Goal: Transaction & Acquisition: Purchase product/service

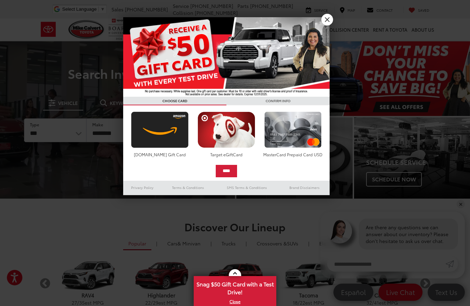
click at [329, 27] on img at bounding box center [226, 56] width 206 height 79
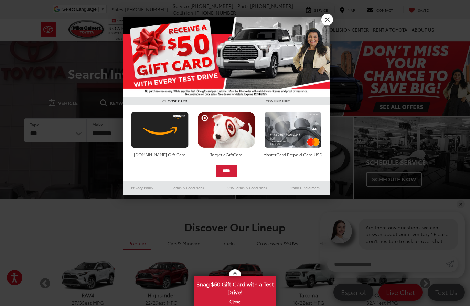
click at [329, 20] on link "X" at bounding box center [327, 20] width 12 height 12
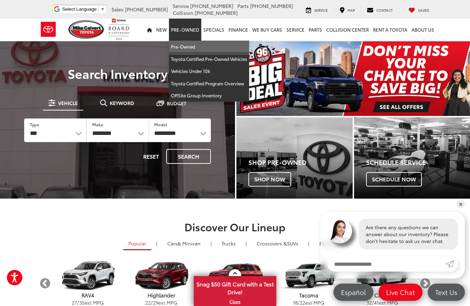
click at [188, 46] on link "Pre-Owned" at bounding box center [209, 47] width 80 height 12
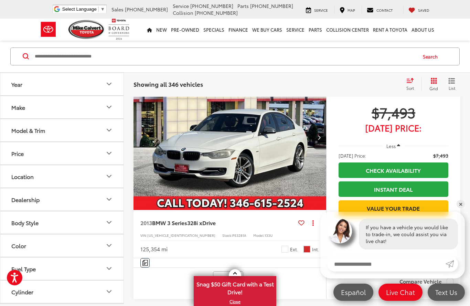
scroll to position [1569, 0]
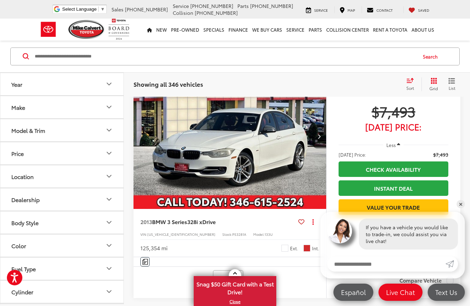
click at [29, 84] on button "Year" at bounding box center [62, 84] width 124 height 22
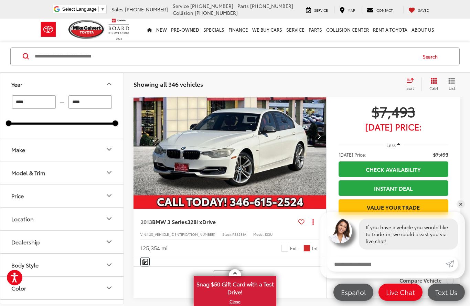
click at [29, 94] on button "Year" at bounding box center [62, 84] width 124 height 22
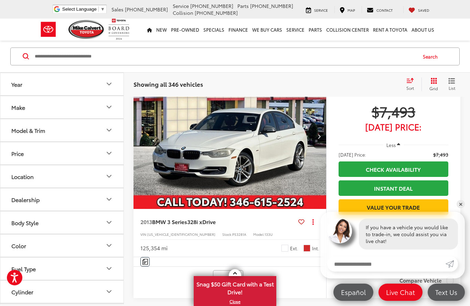
click at [19, 88] on button "Year" at bounding box center [62, 84] width 124 height 22
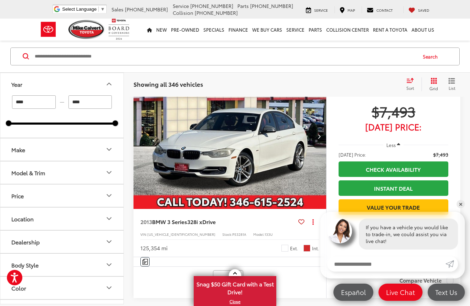
click at [26, 97] on input "****" at bounding box center [34, 101] width 44 height 13
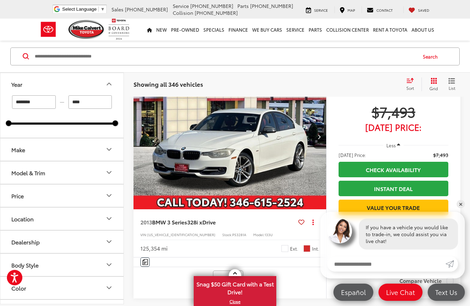
click at [54, 105] on input "********" at bounding box center [34, 101] width 44 height 13
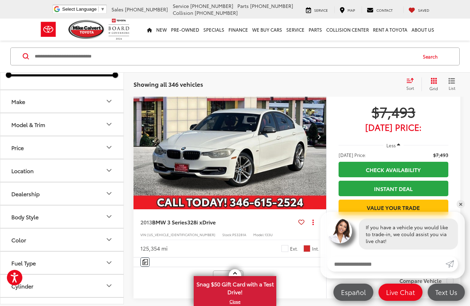
scroll to position [49, 0]
type input "****"
click at [18, 102] on div "Make" at bounding box center [18, 100] width 14 height 7
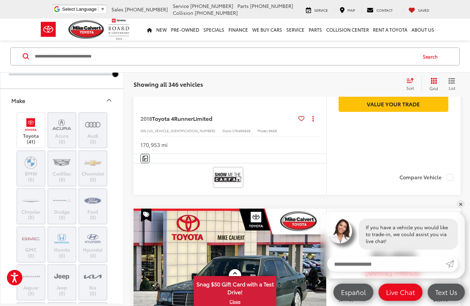
scroll to position [91, 0]
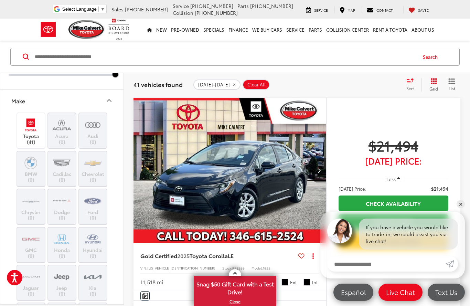
click at [28, 131] on img at bounding box center [30, 125] width 19 height 16
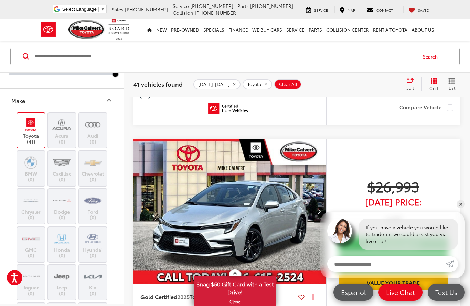
scroll to position [548, 0]
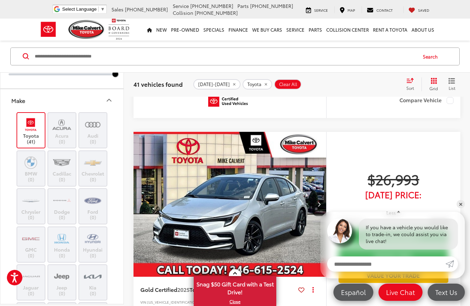
click at [107, 99] on icon "Make" at bounding box center [109, 100] width 8 height 8
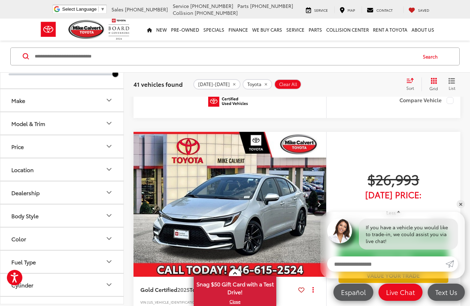
click at [23, 124] on div "Model & Trim" at bounding box center [28, 123] width 34 height 7
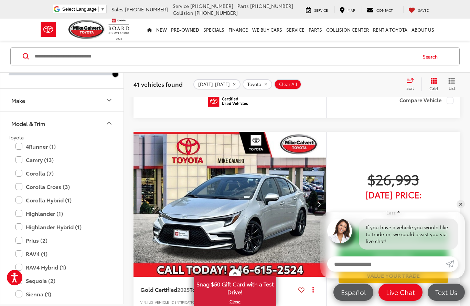
click at [16, 160] on label "Camry (13)" at bounding box center [61, 160] width 93 height 12
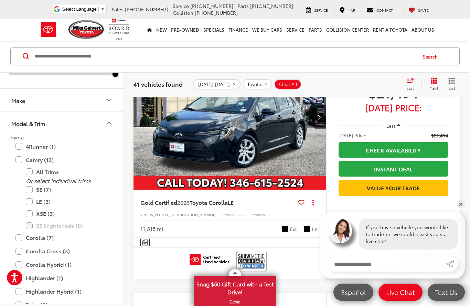
scroll to position [91, 0]
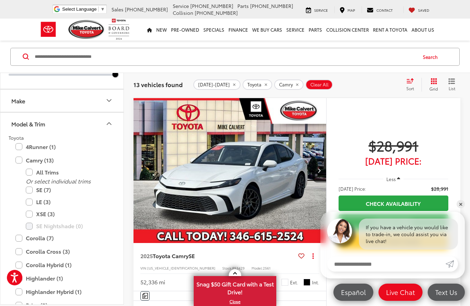
click at [29, 191] on label "SE (7)" at bounding box center [67, 190] width 83 height 12
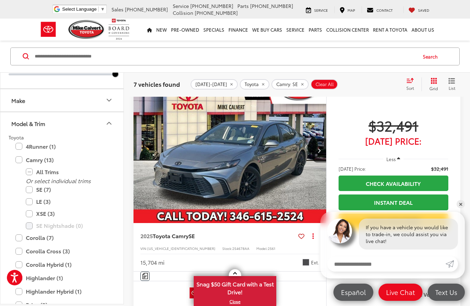
scroll to position [1095, 0]
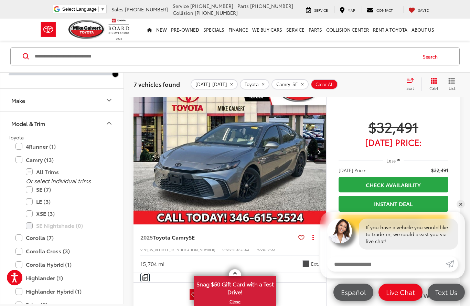
click at [212, 152] on img "2025 Toyota Camry SE 0" at bounding box center [230, 151] width 194 height 145
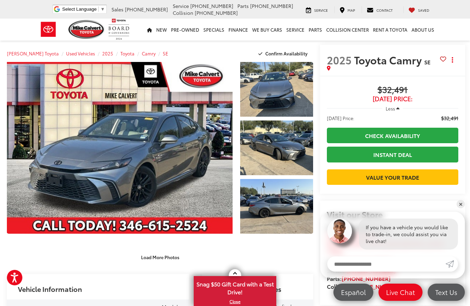
click at [71, 139] on link "Expand Photo 0" at bounding box center [120, 148] width 226 height 172
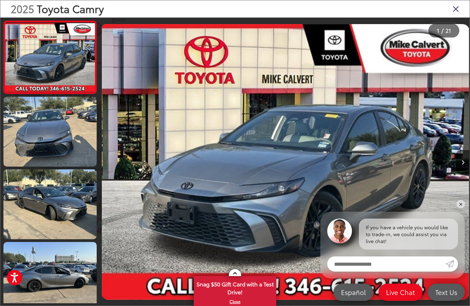
click at [35, 137] on link at bounding box center [49, 132] width 93 height 70
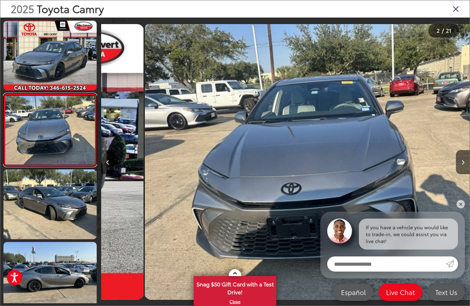
scroll to position [0, 368]
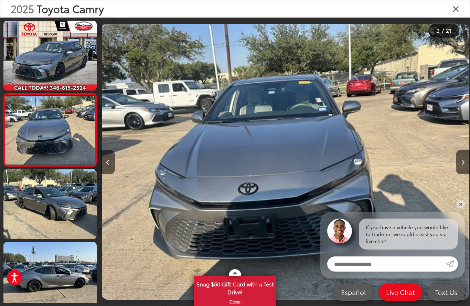
click at [35, 204] on link at bounding box center [49, 204] width 93 height 70
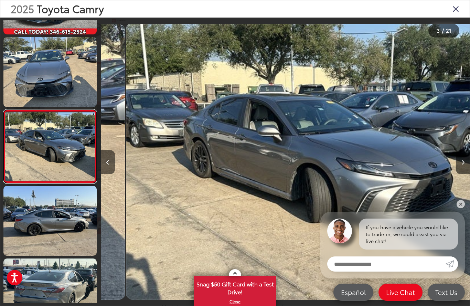
scroll to position [0, 737]
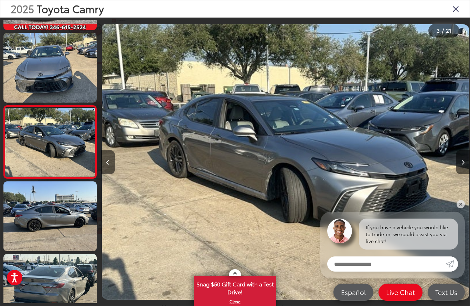
click at [32, 204] on link at bounding box center [49, 216] width 93 height 70
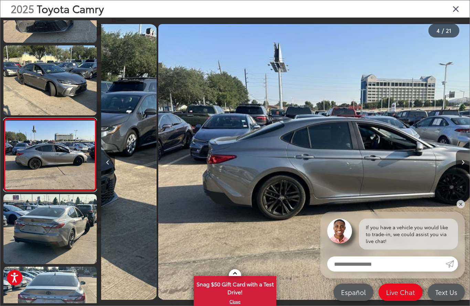
scroll to position [0, 1105]
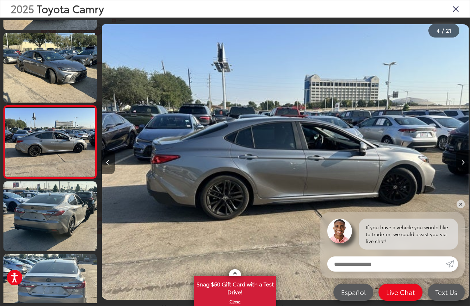
click at [33, 209] on link at bounding box center [49, 216] width 93 height 70
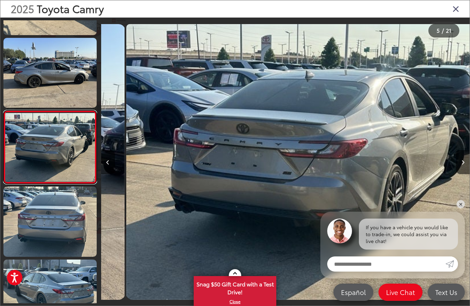
scroll to position [0, 1474]
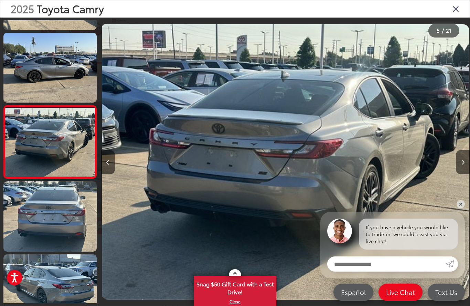
click at [55, 223] on link at bounding box center [49, 216] width 93 height 70
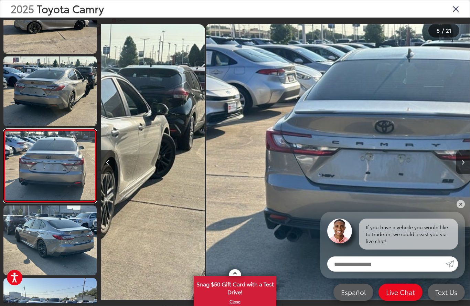
scroll to position [278, 0]
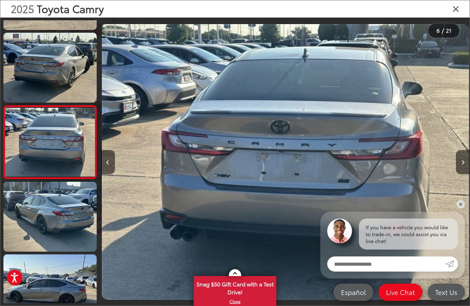
click at [50, 225] on link at bounding box center [49, 217] width 93 height 70
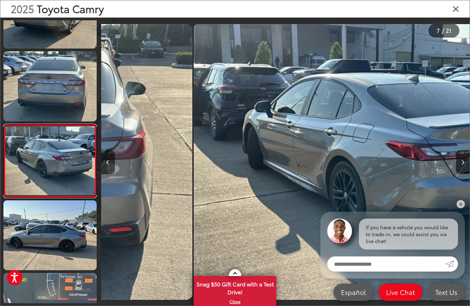
scroll to position [351, 0]
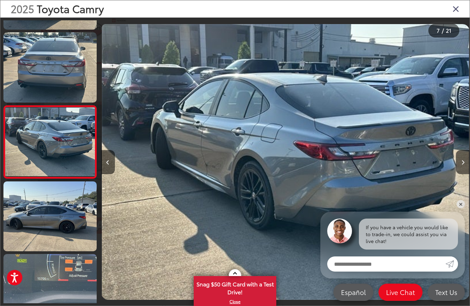
click at [47, 218] on link at bounding box center [49, 216] width 93 height 70
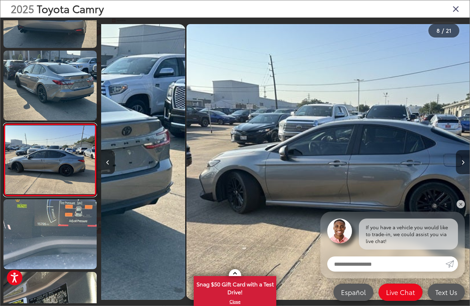
scroll to position [424, 0]
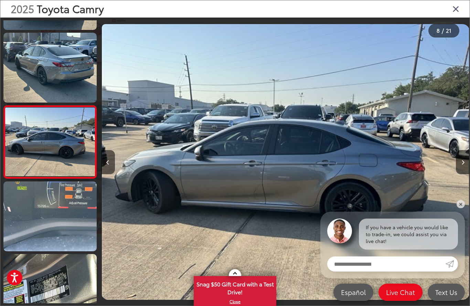
click at [47, 225] on link at bounding box center [49, 216] width 93 height 70
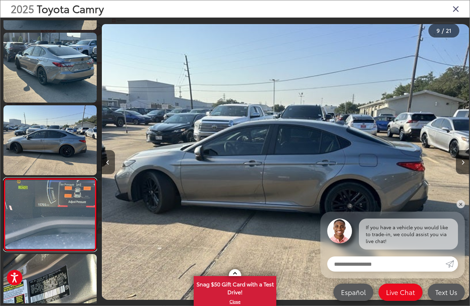
scroll to position [0, 0]
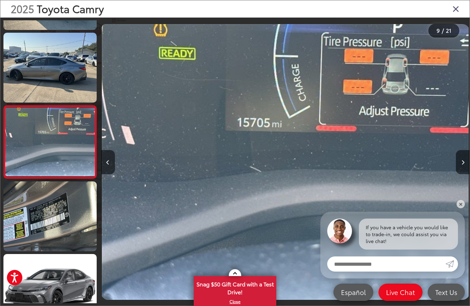
click at [43, 216] on link at bounding box center [49, 216] width 93 height 70
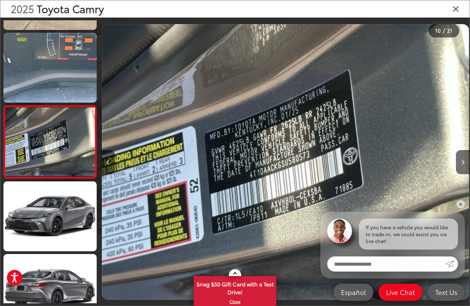
click at [42, 228] on link at bounding box center [49, 216] width 93 height 70
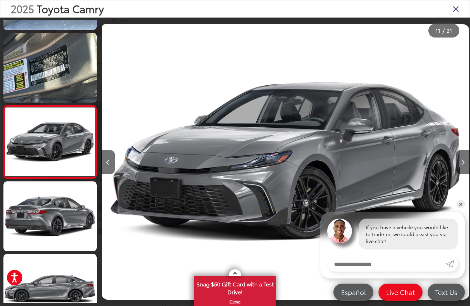
click at [45, 207] on link at bounding box center [49, 216] width 93 height 70
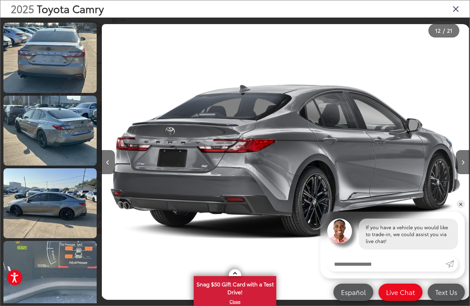
click at [39, 202] on link at bounding box center [49, 203] width 93 height 70
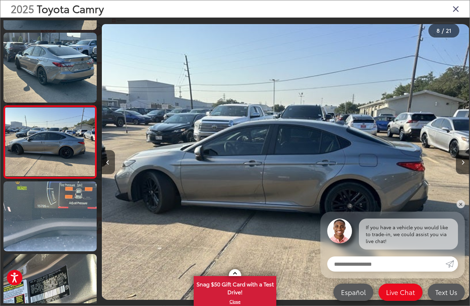
click at [42, 66] on link at bounding box center [49, 68] width 93 height 70
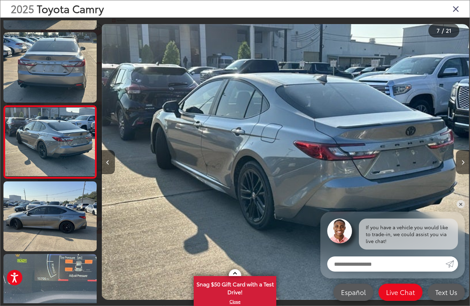
click at [36, 70] on link at bounding box center [49, 67] width 93 height 70
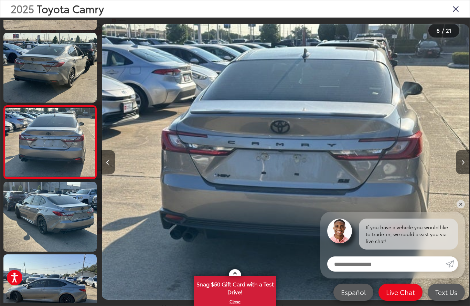
click at [35, 67] on link at bounding box center [49, 68] width 93 height 70
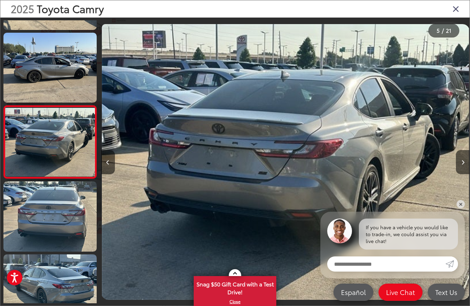
click at [36, 73] on link at bounding box center [49, 68] width 93 height 70
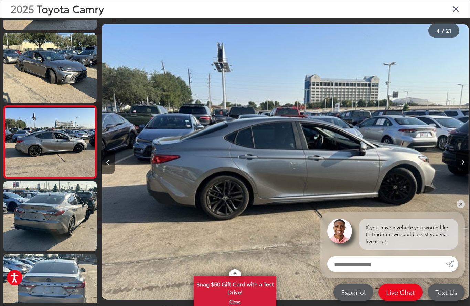
click at [37, 65] on link at bounding box center [49, 68] width 93 height 70
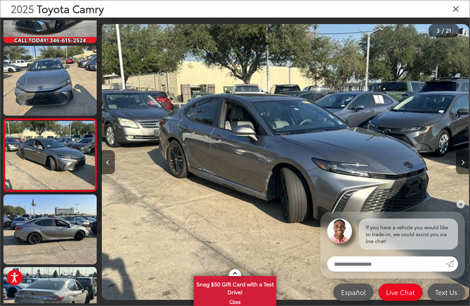
click at [42, 88] on link at bounding box center [49, 81] width 93 height 70
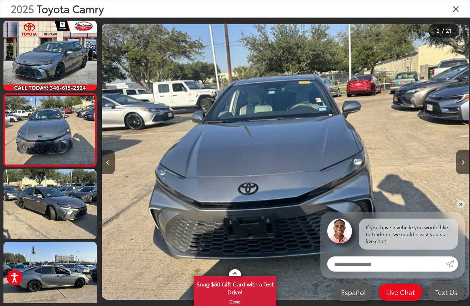
click at [34, 56] on link at bounding box center [49, 56] width 93 height 70
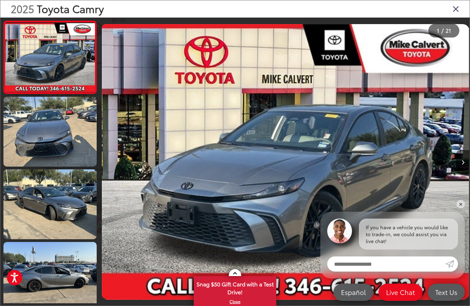
click at [35, 124] on link at bounding box center [49, 132] width 93 height 70
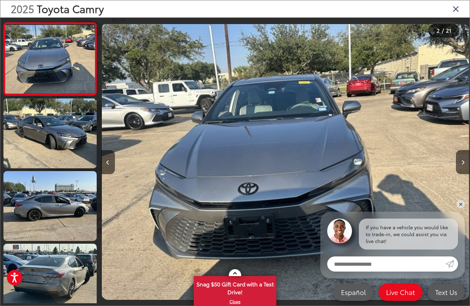
click at [34, 127] on link at bounding box center [49, 133] width 93 height 70
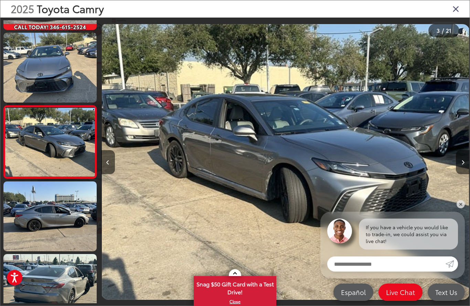
click at [456, 9] on icon "Close gallery" at bounding box center [455, 8] width 7 height 9
